Goal: Entertainment & Leisure: Consume media (video, audio)

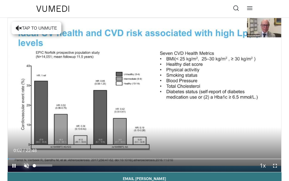
click at [25, 166] on span "Video Player" at bounding box center [26, 165] width 12 height 12
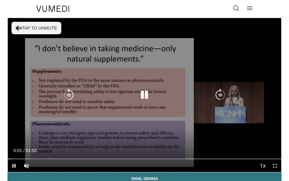
click at [20, 28] on icon "Video Player" at bounding box center [19, 28] width 6 height 6
click at [21, 28] on icon "Video Player" at bounding box center [19, 28] width 6 height 6
click at [20, 26] on icon "Video Player" at bounding box center [19, 28] width 6 height 6
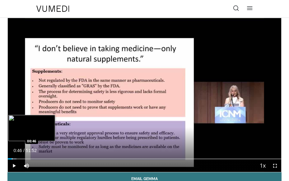
click at [12, 158] on div "Progress Bar" at bounding box center [12, 158] width 1 height 1
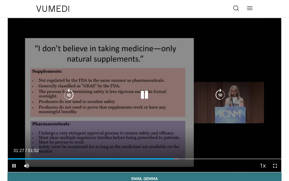
click at [143, 96] on icon "Video Player" at bounding box center [144, 95] width 12 height 12
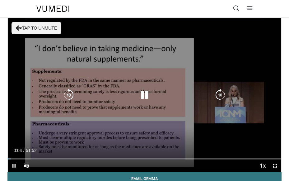
click at [18, 27] on icon "Video Player" at bounding box center [19, 28] width 6 height 6
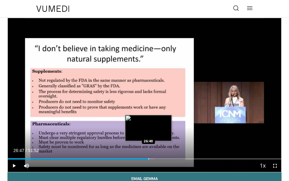
drag, startPoint x: 10, startPoint y: 157, endPoint x: 149, endPoint y: 155, distance: 139.2
click at [149, 155] on div "Loaded : 53.66% 26:33 26:40" at bounding box center [144, 156] width 273 height 6
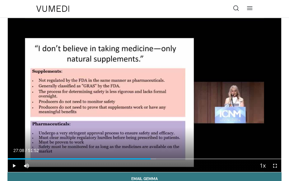
click at [151, 157] on div "Loaded : 54.31% 27:08 27:08" at bounding box center [144, 156] width 273 height 6
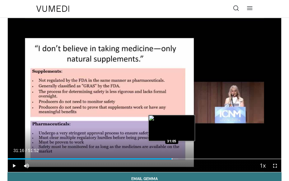
drag, startPoint x: 158, startPoint y: 158, endPoint x: 172, endPoint y: 157, distance: 14.4
click at [172, 157] on div "Loaded : 62.34% 30:58 31:05" at bounding box center [144, 156] width 273 height 6
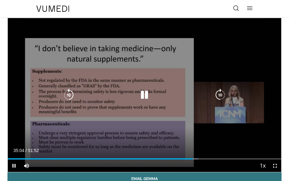
click at [144, 92] on icon "Video Player" at bounding box center [144, 95] width 12 height 12
click at [143, 94] on icon "Video Player" at bounding box center [144, 95] width 12 height 12
click at [147, 98] on icon "Video Player" at bounding box center [144, 95] width 12 height 12
click at [144, 96] on icon "Video Player" at bounding box center [144, 95] width 12 height 12
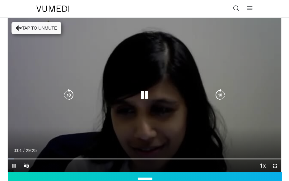
click at [17, 26] on icon "Video Player" at bounding box center [19, 28] width 6 height 6
